Goal: Task Accomplishment & Management: Use online tool/utility

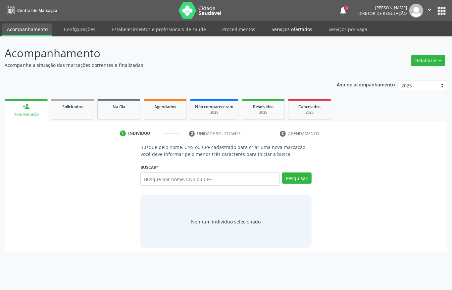
click at [283, 29] on link "Serviços ofertados" at bounding box center [292, 30] width 50 height 12
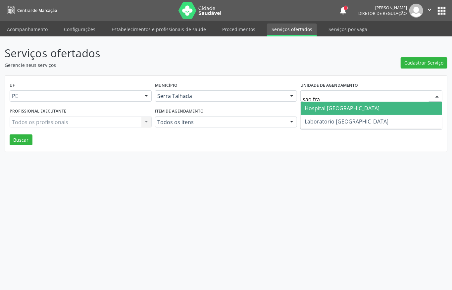
type input "sao fran"
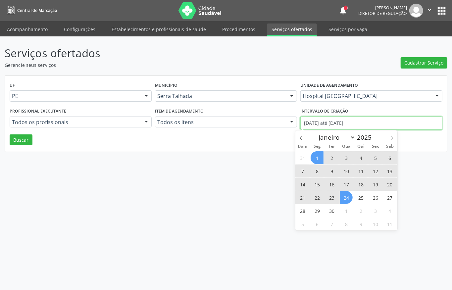
click at [305, 122] on input "[DATE] até [DATE]" at bounding box center [372, 123] width 142 height 13
click at [302, 138] on icon at bounding box center [301, 138] width 5 height 5
select select "7"
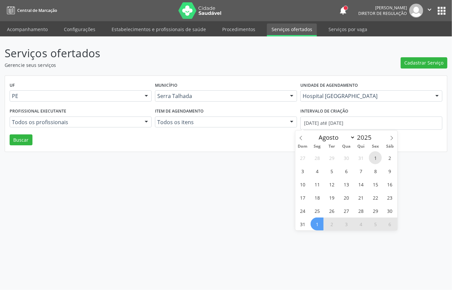
click at [373, 160] on span "1" at bounding box center [375, 157] width 13 height 13
type input "[DATE]"
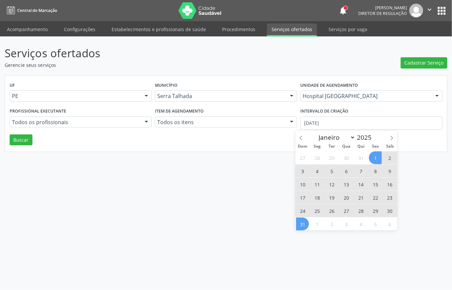
click at [304, 219] on span "31" at bounding box center [302, 224] width 13 height 13
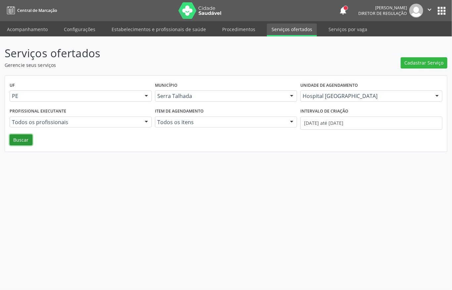
click at [24, 137] on button "Buscar" at bounding box center [21, 140] width 23 height 11
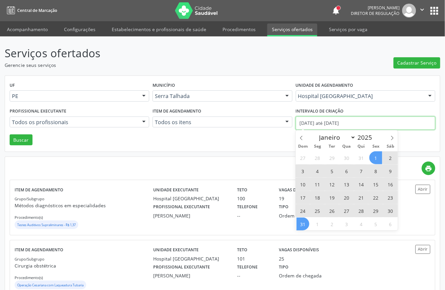
click at [330, 121] on input "[DATE] até [DATE]" at bounding box center [366, 123] width 140 height 13
click at [300, 137] on icon at bounding box center [301, 138] width 5 height 5
select select "6"
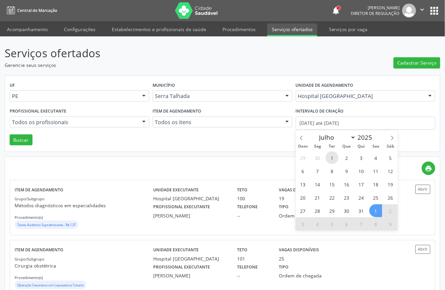
click at [329, 158] on span "1" at bounding box center [331, 157] width 13 height 13
type input "[DATE]"
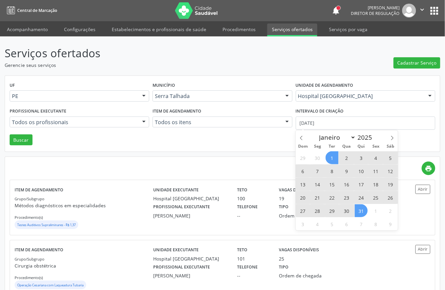
click at [360, 210] on span "31" at bounding box center [361, 210] width 13 height 13
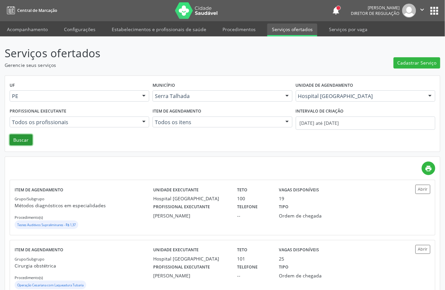
click at [26, 143] on button "Buscar" at bounding box center [21, 140] width 23 height 11
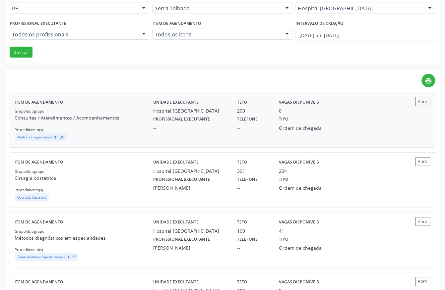
scroll to position [88, 0]
click at [97, 133] on div "Médico Cirurgião Geral - R$ 10,00" at bounding box center [84, 138] width 139 height 10
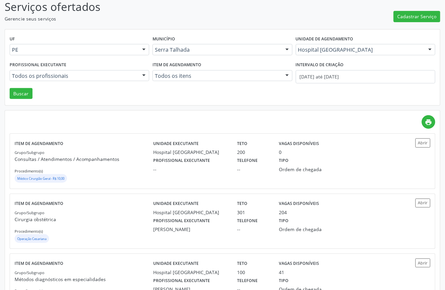
scroll to position [0, 0]
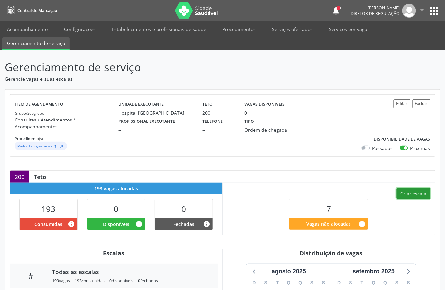
click at [407, 189] on button "Criar escala" at bounding box center [413, 193] width 34 height 11
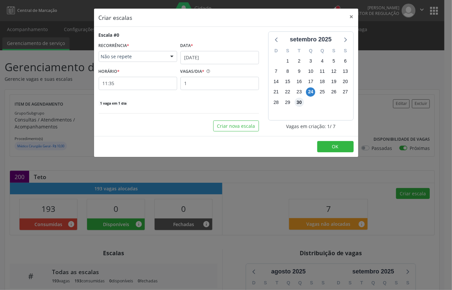
click at [300, 103] on span "30" at bounding box center [299, 102] width 9 height 9
click at [221, 60] on input "24/09/2025" at bounding box center [220, 57] width 79 height 13
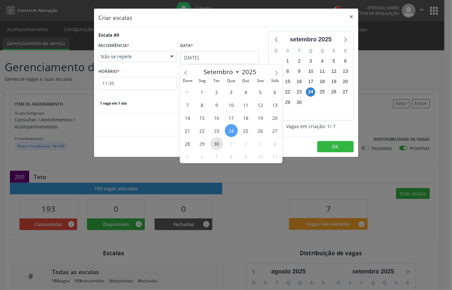
click at [215, 141] on span "30" at bounding box center [216, 143] width 13 height 13
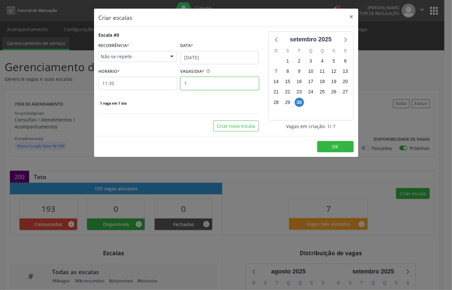
click at [195, 88] on input "1" at bounding box center [220, 83] width 79 height 13
click at [195, 87] on input "1" at bounding box center [220, 83] width 79 height 13
type input "7"
click at [138, 83] on input "11:35" at bounding box center [138, 83] width 79 height 13
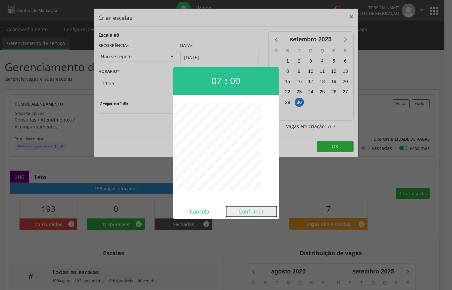
click at [251, 208] on button "Confirmar" at bounding box center [251, 211] width 51 height 11
type input "07:00"
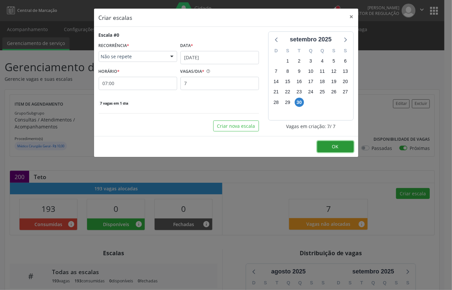
click at [325, 152] on button "OK" at bounding box center [336, 146] width 36 height 11
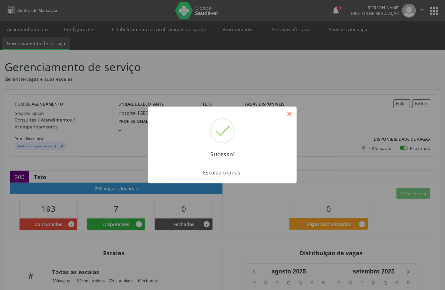
click at [289, 114] on button "×" at bounding box center [289, 113] width 11 height 11
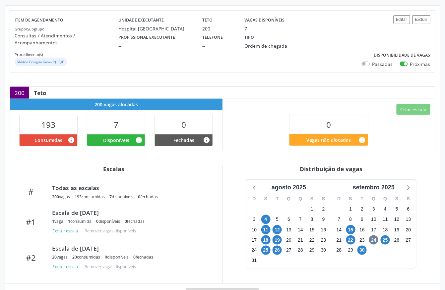
scroll to position [111, 0]
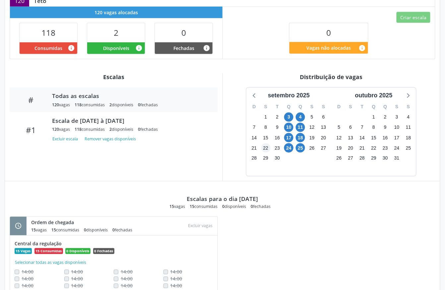
scroll to position [177, 0]
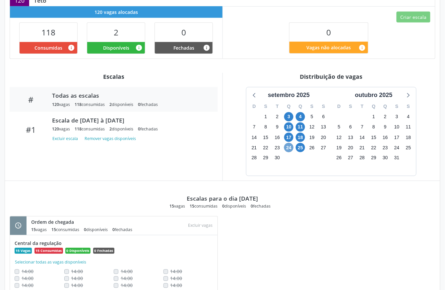
click at [289, 143] on span "24" at bounding box center [288, 147] width 9 height 9
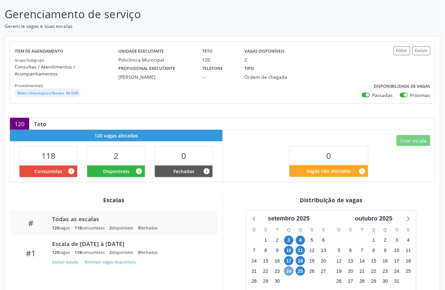
scroll to position [27, 0]
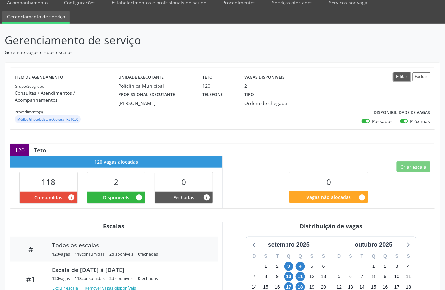
click at [395, 78] on button "Editar" at bounding box center [401, 77] width 17 height 9
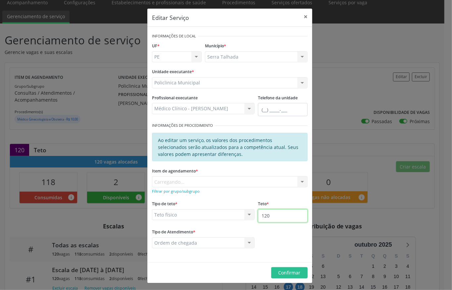
click at [271, 216] on input "120" at bounding box center [283, 215] width 50 height 13
type input "121"
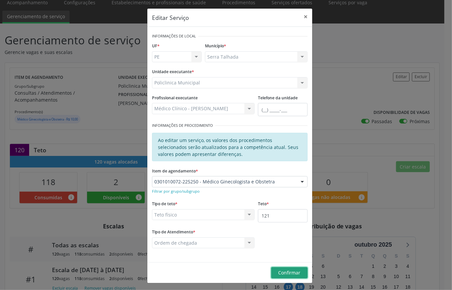
click at [280, 274] on span "Confirmar" at bounding box center [290, 273] width 22 height 6
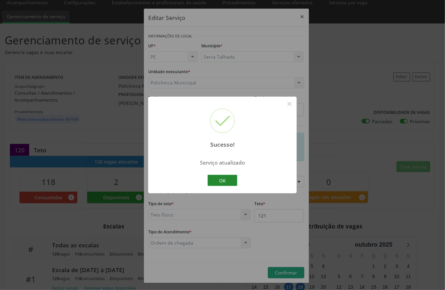
click at [227, 183] on button "OK" at bounding box center [222, 180] width 30 height 11
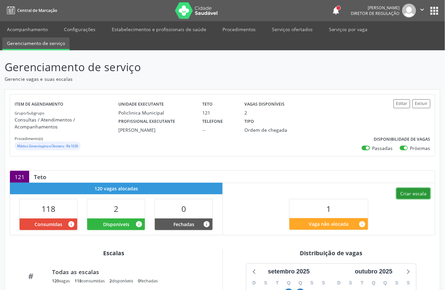
click at [404, 188] on button "Criar escala" at bounding box center [413, 193] width 34 height 11
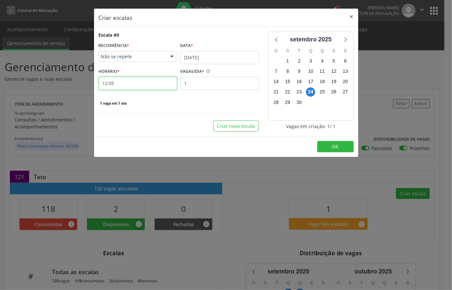
click at [137, 84] on input "12:05" at bounding box center [138, 83] width 79 height 13
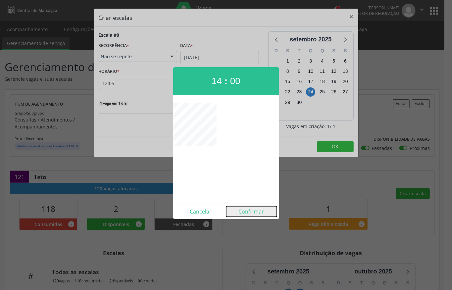
click at [259, 211] on button "Confirmar" at bounding box center [251, 211] width 51 height 11
type input "14:00"
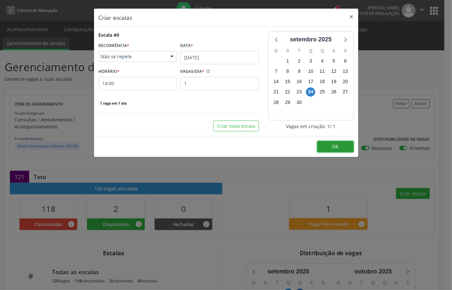
click at [339, 145] on button "OK" at bounding box center [336, 146] width 36 height 11
